Goal: Complete application form

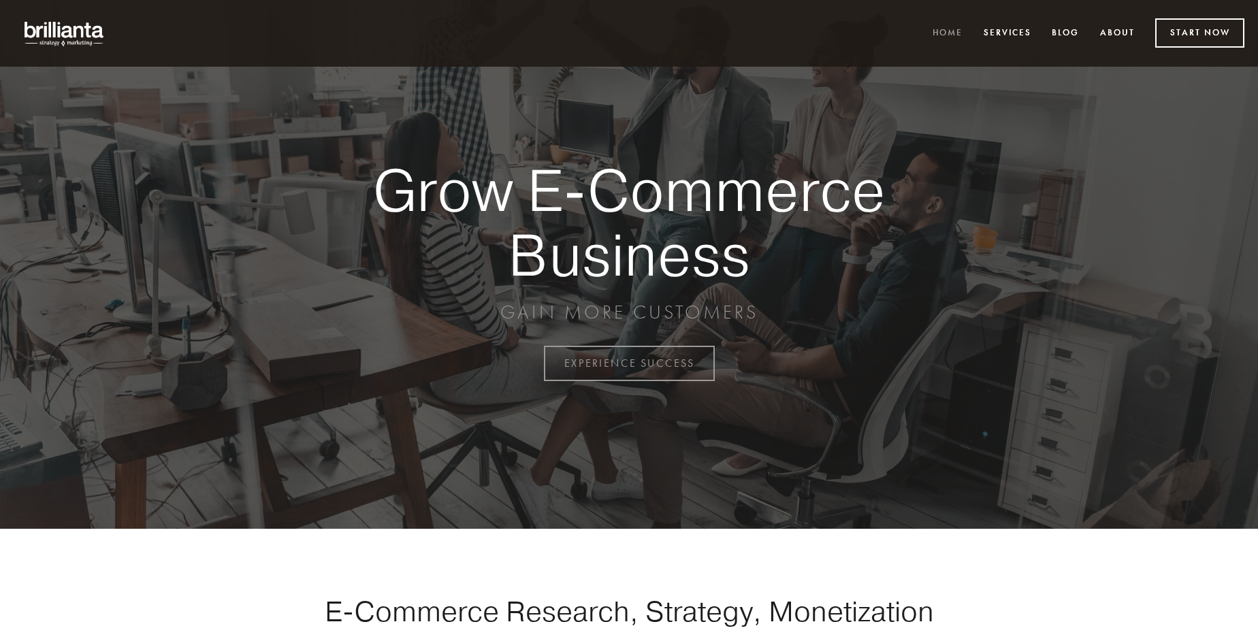
scroll to position [3569, 0]
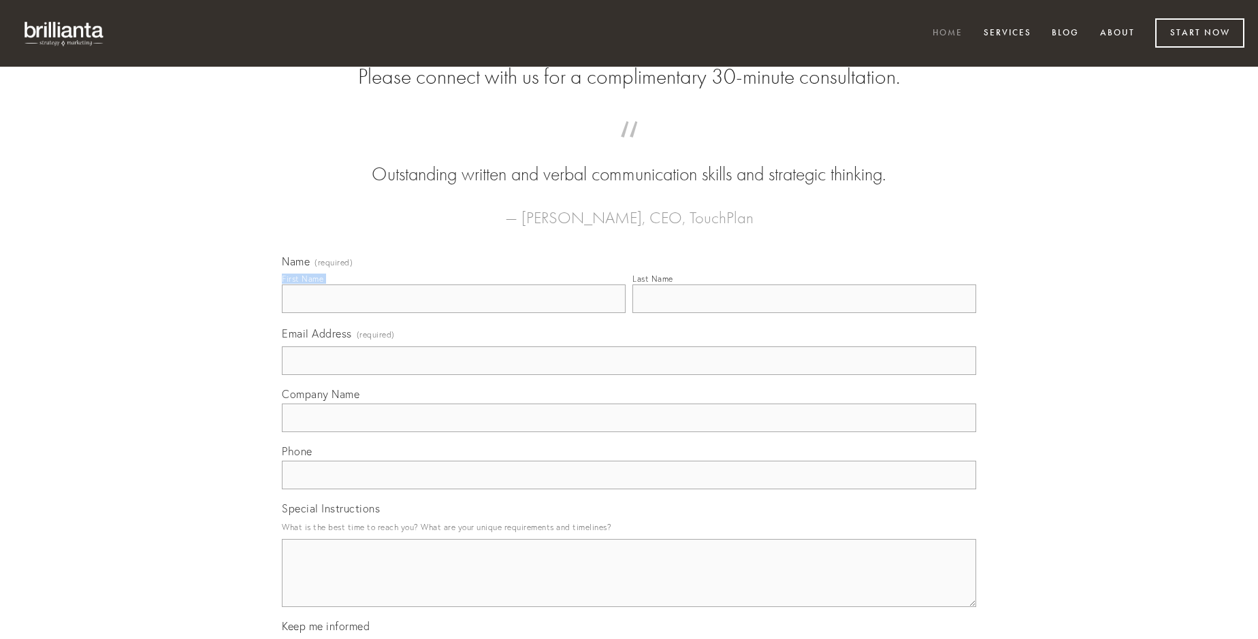
type input "[PERSON_NAME]"
click at [804, 313] on input "Last Name" at bounding box center [804, 299] width 344 height 29
type input "[PERSON_NAME]"
click at [629, 375] on input "Email Address (required)" at bounding box center [629, 361] width 694 height 29
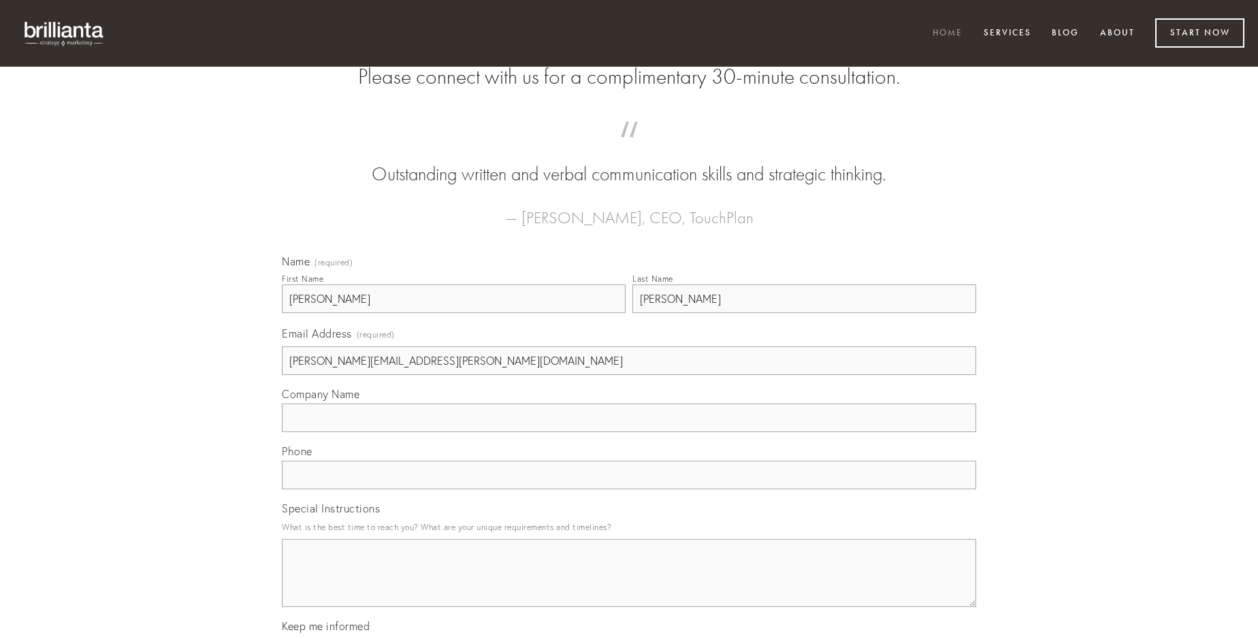
type input "[PERSON_NAME][EMAIL_ADDRESS][PERSON_NAME][DOMAIN_NAME]"
click at [629, 432] on input "Company Name" at bounding box center [629, 418] width 694 height 29
type input "adhuc"
click at [629, 489] on input "text" at bounding box center [629, 475] width 694 height 29
click at [629, 585] on textarea "Special Instructions" at bounding box center [629, 573] width 694 height 68
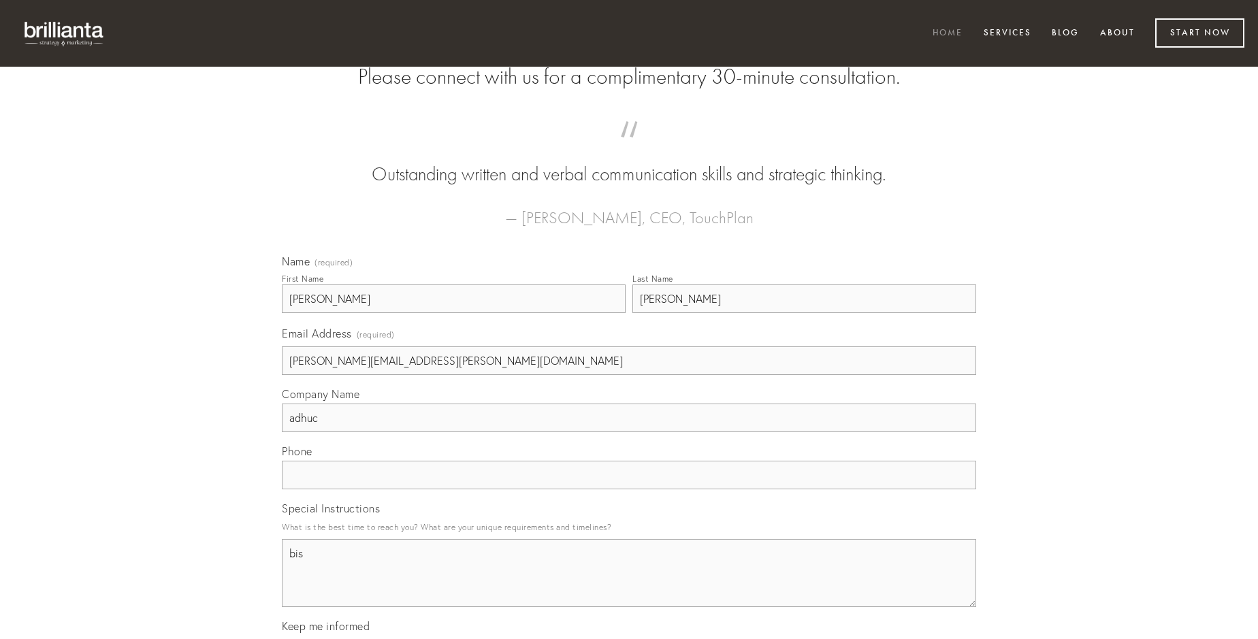
type textarea "bis"
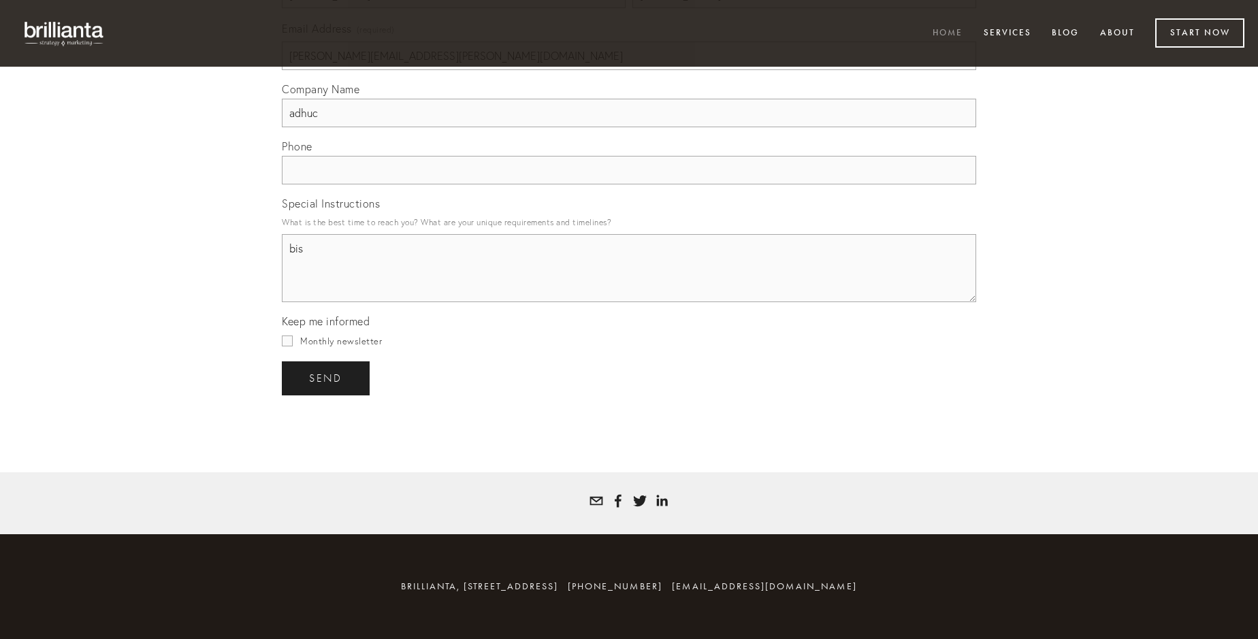
click at [327, 378] on span "send" at bounding box center [325, 378] width 33 height 12
